Goal: Task Accomplishment & Management: Use online tool/utility

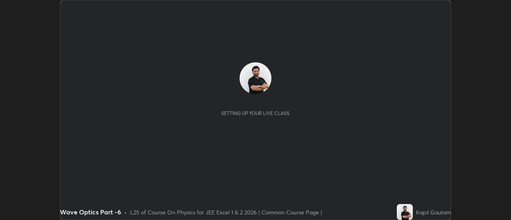
scroll to position [220, 510]
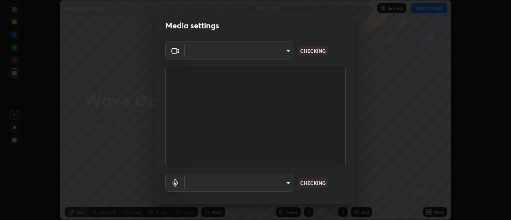
type input "0be616c92c2879d8fe19306c4b8383fc9b13f77197a30f876870ce6c7906effd"
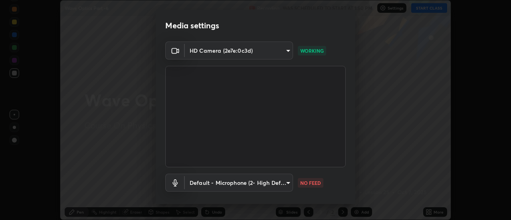
click at [285, 182] on body "Erase all Wave Optics Part -6 Recording WAS SCHEDULED TO START AT 1:50 PM Setti…" at bounding box center [255, 110] width 511 height 220
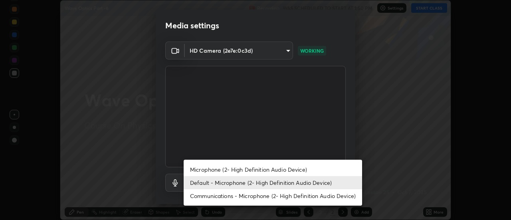
click at [299, 166] on li "Microphone (2- High Definition Audio Device)" at bounding box center [273, 169] width 178 height 13
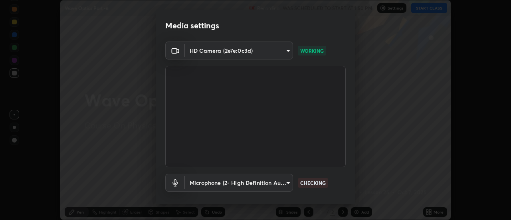
click at [288, 182] on body "Erase all Wave Optics Part -6 Recording WAS SCHEDULED TO START AT 1:50 PM Setti…" at bounding box center [255, 110] width 511 height 220
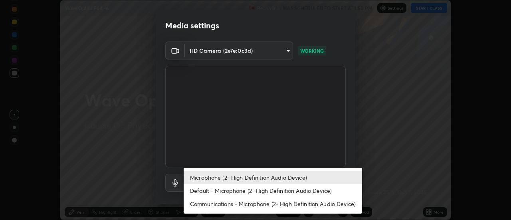
click at [295, 188] on li "Default - Microphone (2- High Definition Audio Device)" at bounding box center [273, 190] width 178 height 13
type input "default"
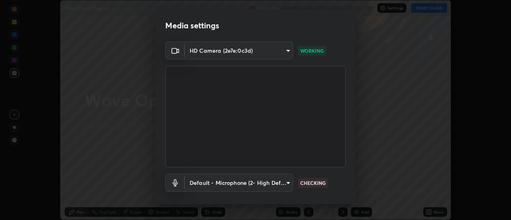
scroll to position [42, 0]
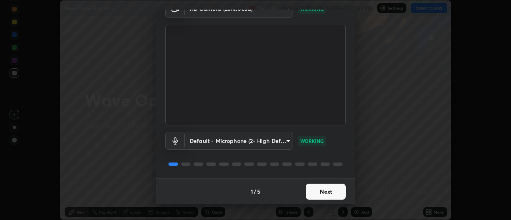
click at [336, 192] on button "Next" at bounding box center [326, 192] width 40 height 16
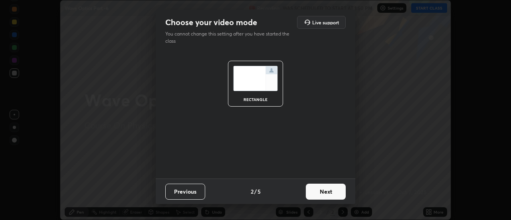
scroll to position [0, 0]
click at [340, 189] on button "Next" at bounding box center [326, 192] width 40 height 16
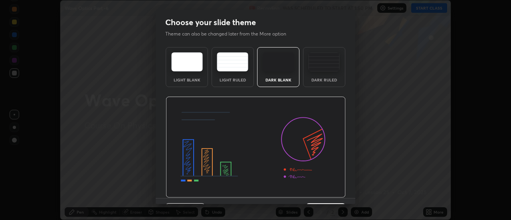
click at [342, 190] on img at bounding box center [256, 147] width 180 height 101
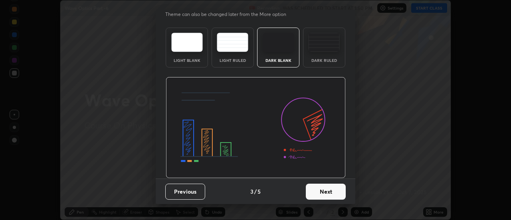
click at [340, 185] on button "Next" at bounding box center [326, 192] width 40 height 16
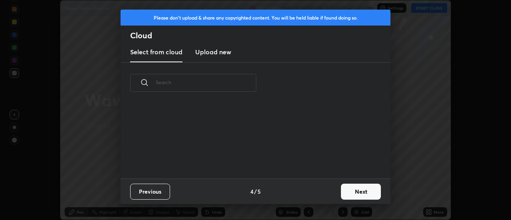
click at [352, 189] on button "Next" at bounding box center [361, 192] width 40 height 16
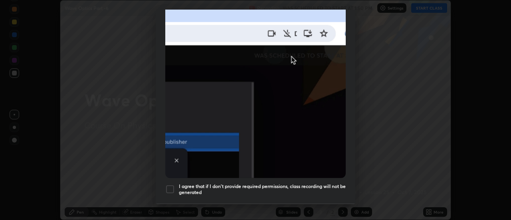
click at [341, 184] on h5 "I agree that if I don't provide required permissions, class recording will not …" at bounding box center [262, 189] width 167 height 12
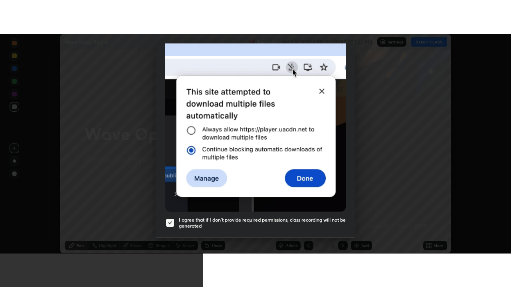
scroll to position [205, 0]
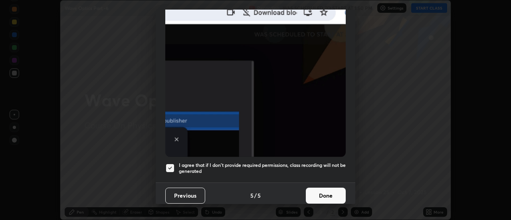
click at [341, 191] on button "Done" at bounding box center [326, 196] width 40 height 16
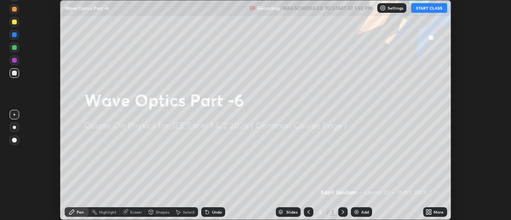
click at [435, 211] on div "More" at bounding box center [438, 212] width 10 height 4
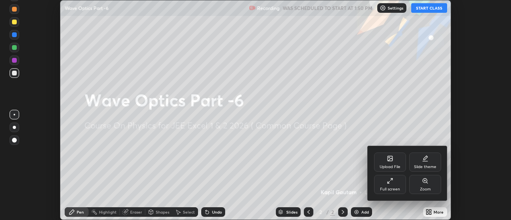
click at [398, 185] on div "Full screen" at bounding box center [390, 184] width 32 height 19
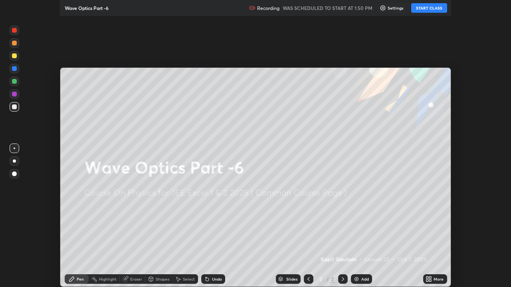
scroll to position [287, 511]
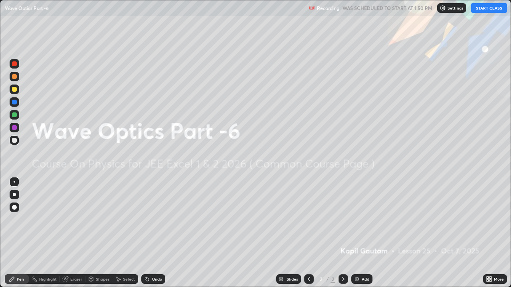
click at [366, 220] on div "Add" at bounding box center [366, 279] width 8 height 4
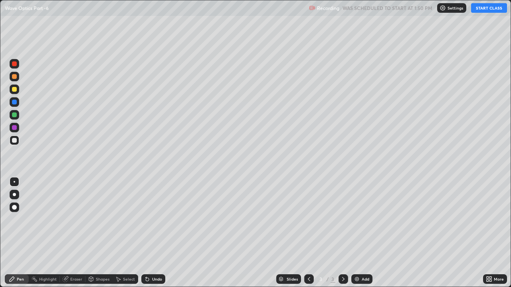
click at [493, 10] on button "START CLASS" at bounding box center [489, 8] width 36 height 10
click at [16, 195] on div at bounding box center [14, 194] width 3 height 3
click at [362, 220] on div "Add" at bounding box center [366, 279] width 8 height 4
click at [15, 91] on div at bounding box center [14, 89] width 5 height 5
click at [363, 220] on div "Add" at bounding box center [366, 279] width 8 height 4
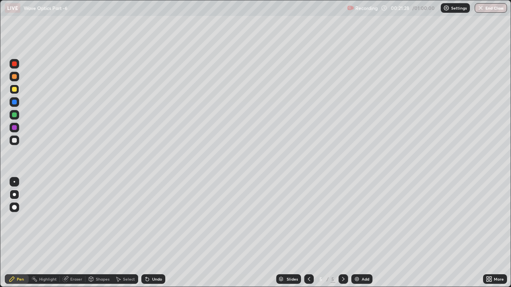
click at [16, 65] on div at bounding box center [14, 63] width 5 height 5
click at [16, 142] on div at bounding box center [14, 140] width 5 height 5
click at [74, 220] on div "Eraser" at bounding box center [76, 279] width 12 height 4
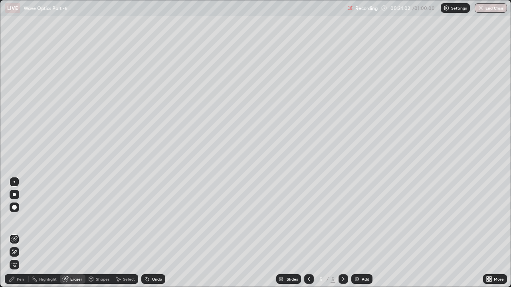
click at [12, 220] on icon at bounding box center [14, 252] width 6 height 7
click at [14, 220] on icon at bounding box center [12, 279] width 5 height 5
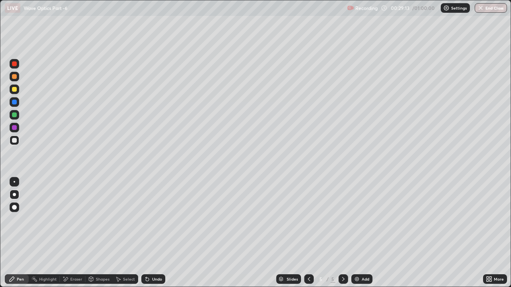
click at [366, 220] on div "Add" at bounding box center [366, 279] width 8 height 4
click at [16, 93] on div at bounding box center [15, 90] width 10 height 10
click at [154, 220] on div "Undo" at bounding box center [157, 279] width 10 height 4
click at [152, 220] on div "Undo" at bounding box center [157, 279] width 10 height 4
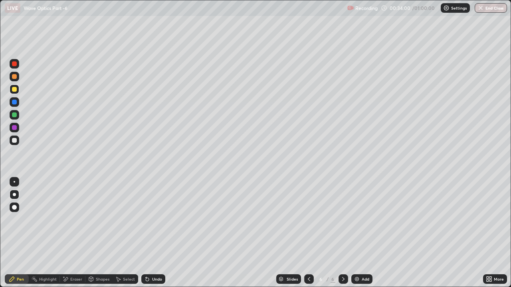
click at [152, 220] on div "Undo" at bounding box center [157, 279] width 10 height 4
click at [72, 220] on div "Eraser" at bounding box center [76, 279] width 12 height 4
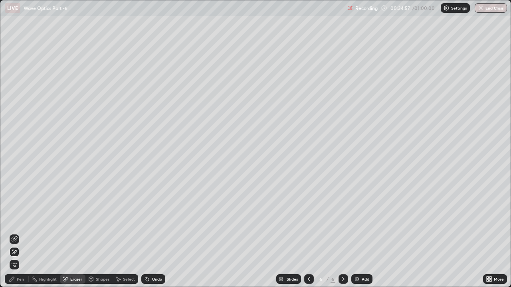
click at [19, 220] on div "Pen" at bounding box center [20, 279] width 7 height 4
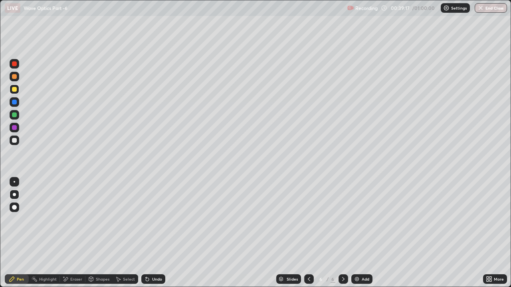
click at [364, 220] on div "Add" at bounding box center [366, 279] width 8 height 4
click at [16, 142] on div at bounding box center [14, 140] width 5 height 5
click at [312, 220] on div at bounding box center [309, 280] width 10 height 10
click at [346, 220] on div at bounding box center [343, 280] width 10 height 10
click at [360, 220] on div "Add" at bounding box center [361, 280] width 21 height 10
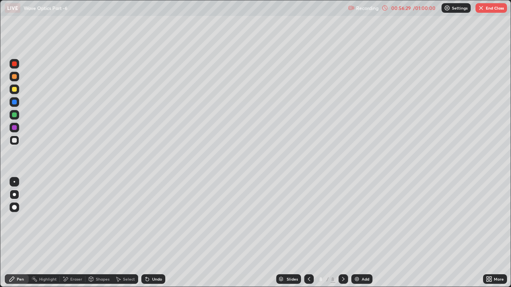
click at [367, 220] on div "Add" at bounding box center [361, 280] width 21 height 10
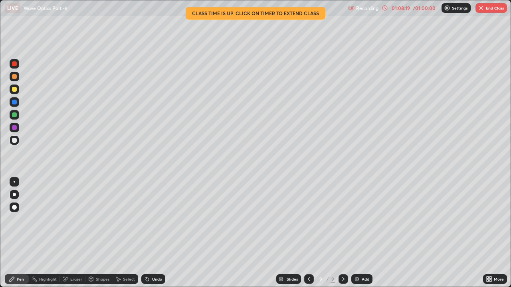
click at [498, 9] on button "End Class" at bounding box center [491, 8] width 32 height 10
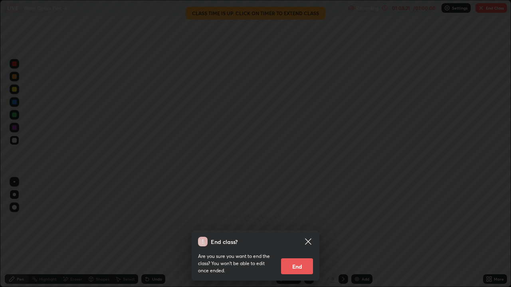
click at [311, 220] on button "End" at bounding box center [297, 267] width 32 height 16
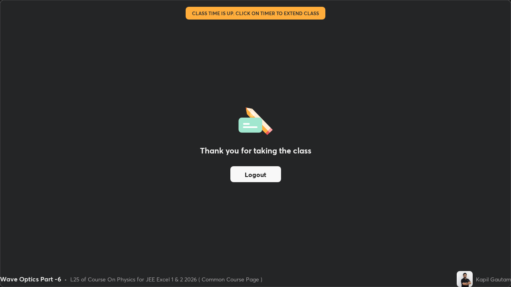
click at [270, 173] on button "Logout" at bounding box center [255, 174] width 51 height 16
